Goal: Task Accomplishment & Management: Manage account settings

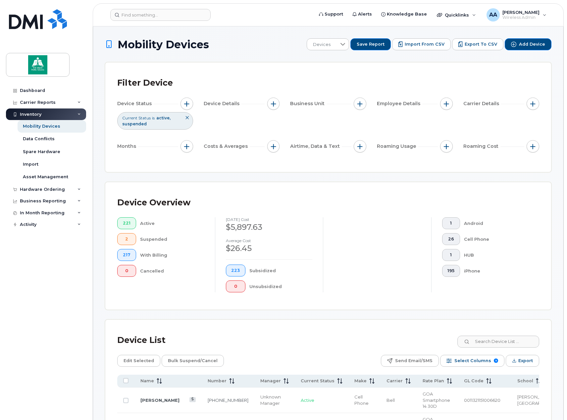
scroll to position [101, 0]
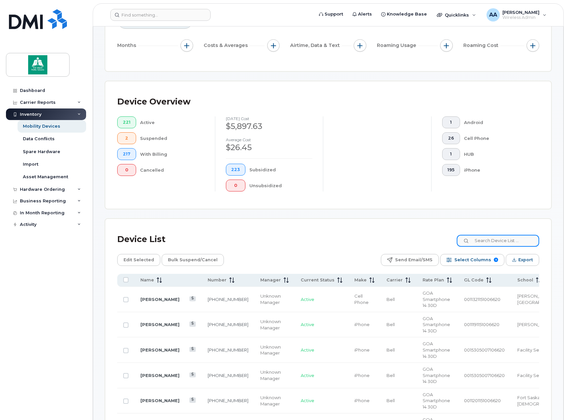
click at [498, 241] on input at bounding box center [497, 241] width 82 height 12
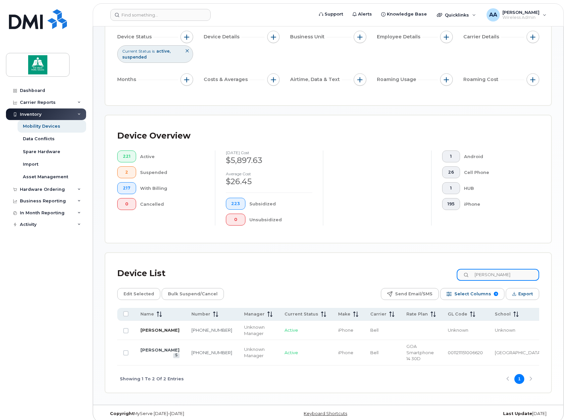
type input "teri"
click at [157, 332] on link "[PERSON_NAME]" at bounding box center [159, 330] width 39 height 5
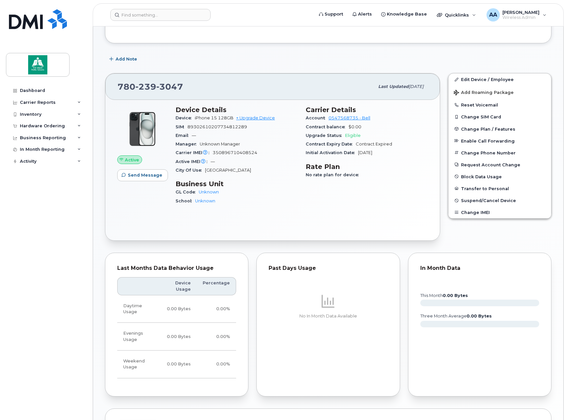
scroll to position [132, 0]
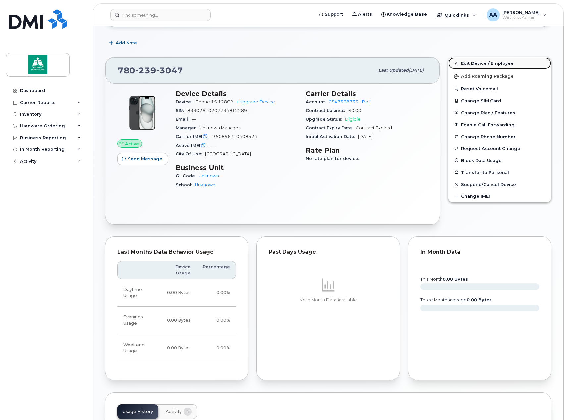
click at [476, 65] on link "Edit Device / Employee" at bounding box center [499, 63] width 103 height 12
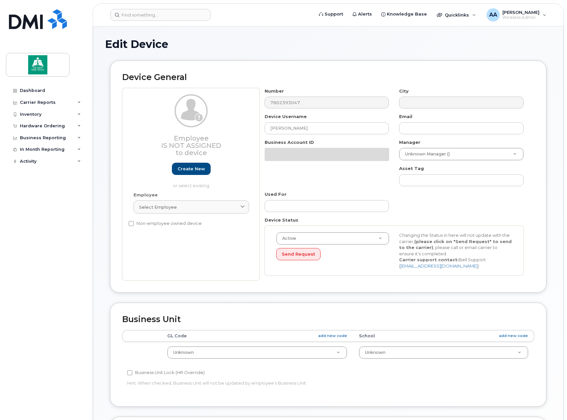
select select "10109119"
select select "10109120"
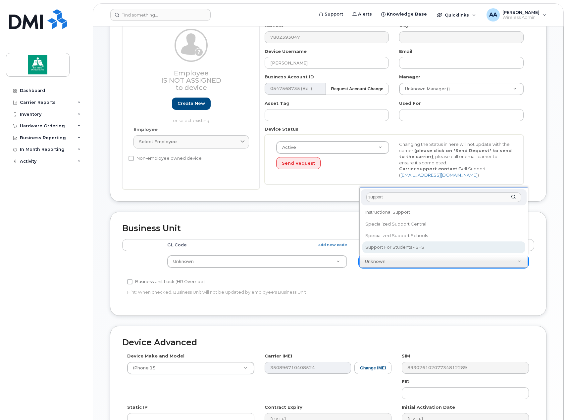
type input "support"
select select "16861284"
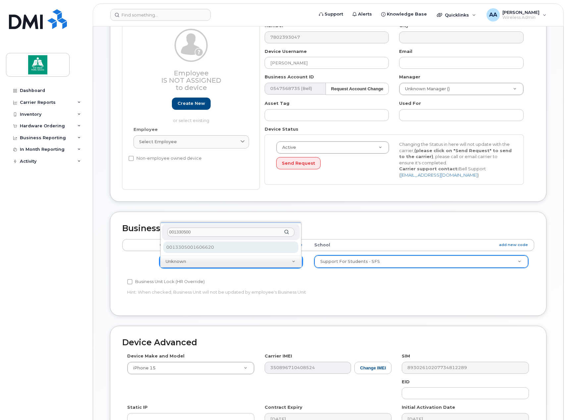
type input "001330500"
select select "10109138"
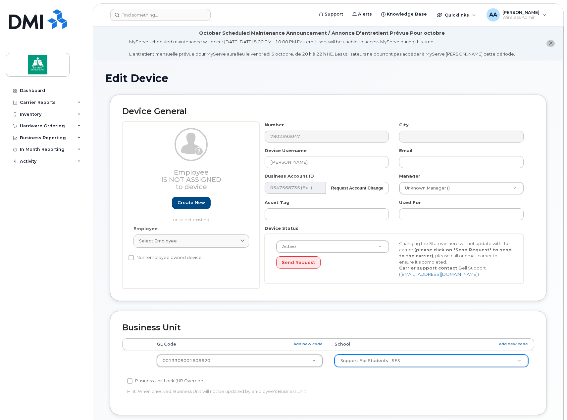
scroll to position [202, 0]
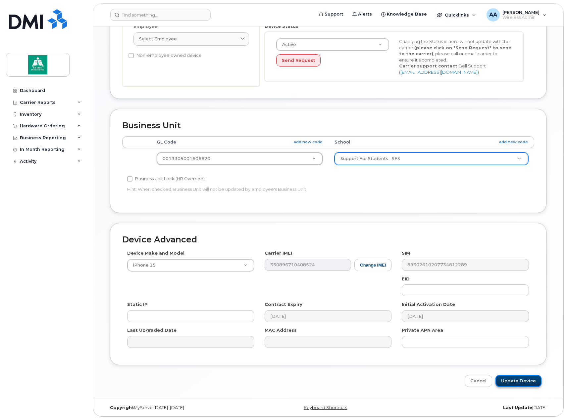
click at [531, 384] on input "Update Device" at bounding box center [518, 381] width 46 height 12
type input "Saving..."
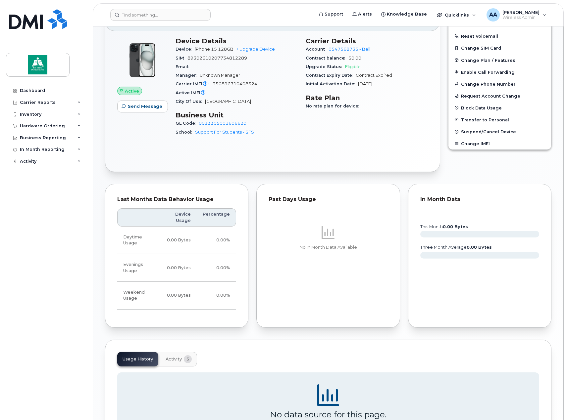
scroll to position [199, 0]
